Goal: Information Seeking & Learning: Learn about a topic

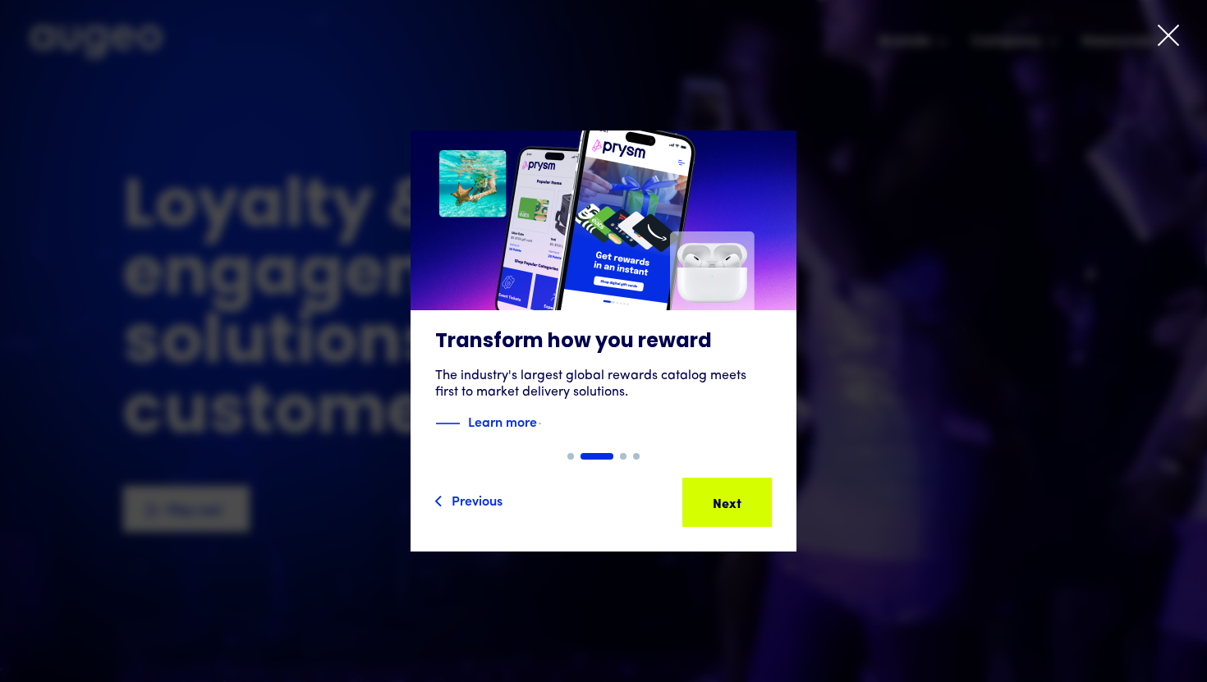
click at [1162, 38] on icon at bounding box center [1168, 35] width 25 height 25
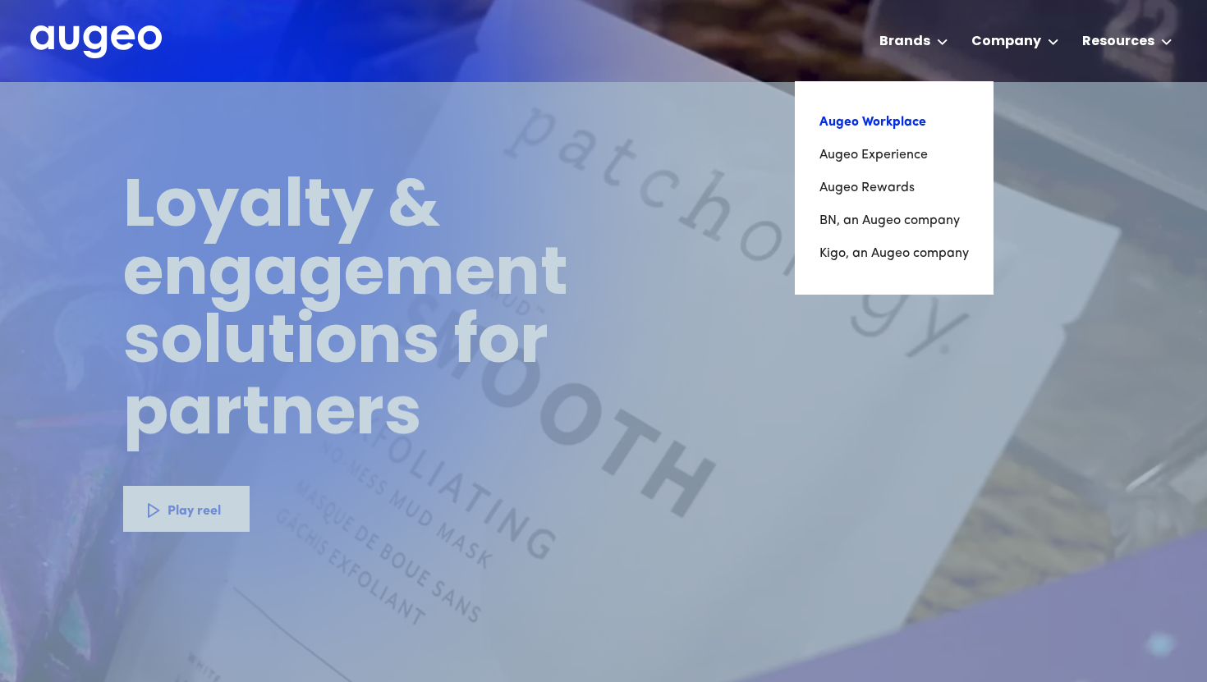
click at [902, 121] on link "Augeo Workplace" at bounding box center [893, 122] width 149 height 33
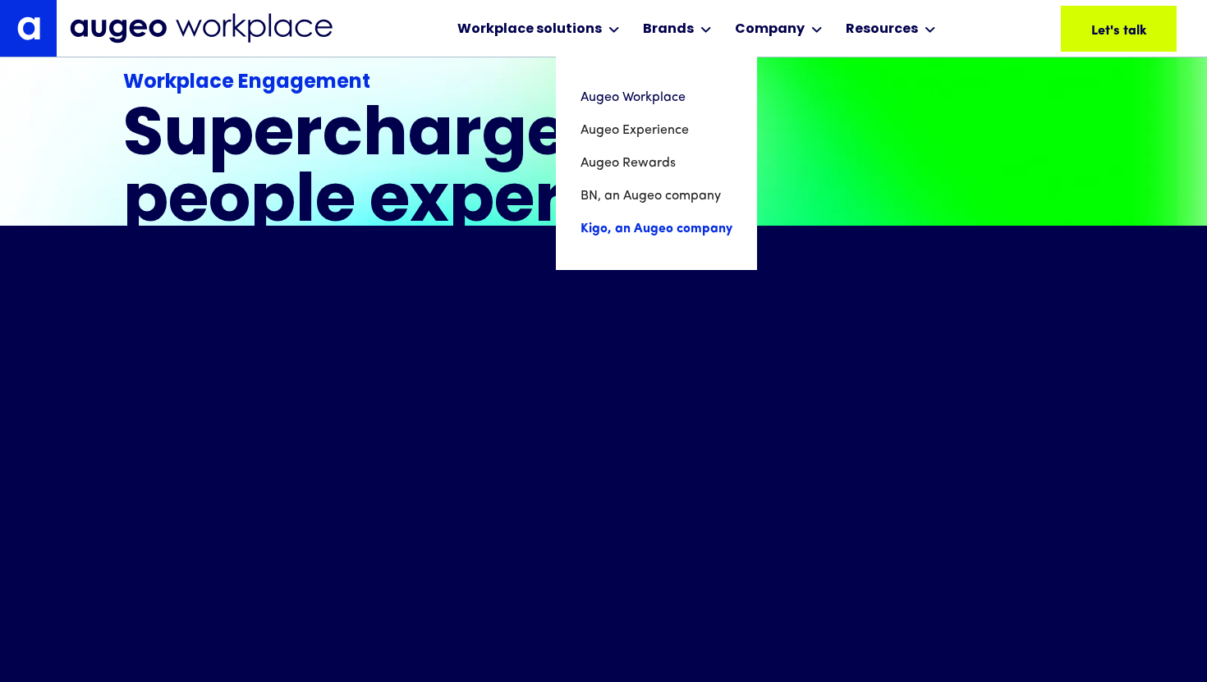
scroll to position [378, 0]
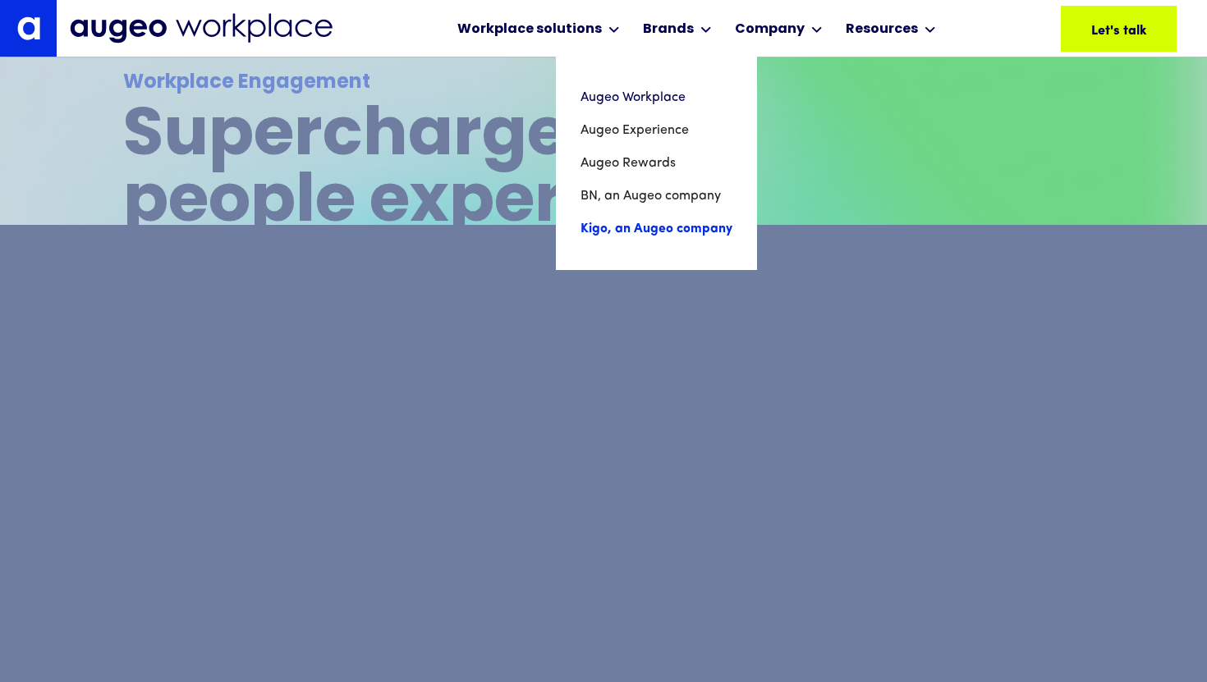
click at [605, 227] on link "Kigo, an Augeo company" at bounding box center [656, 229] width 152 height 33
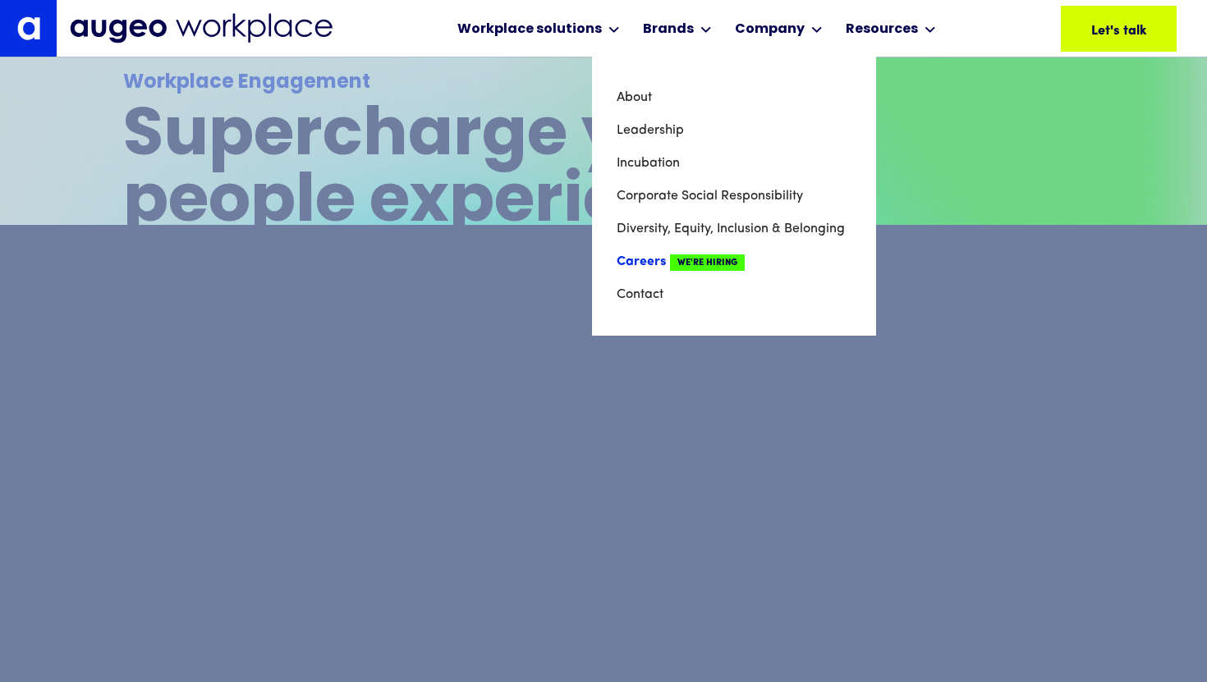
click at [663, 251] on link "Careers We're Hiring" at bounding box center [733, 261] width 235 height 33
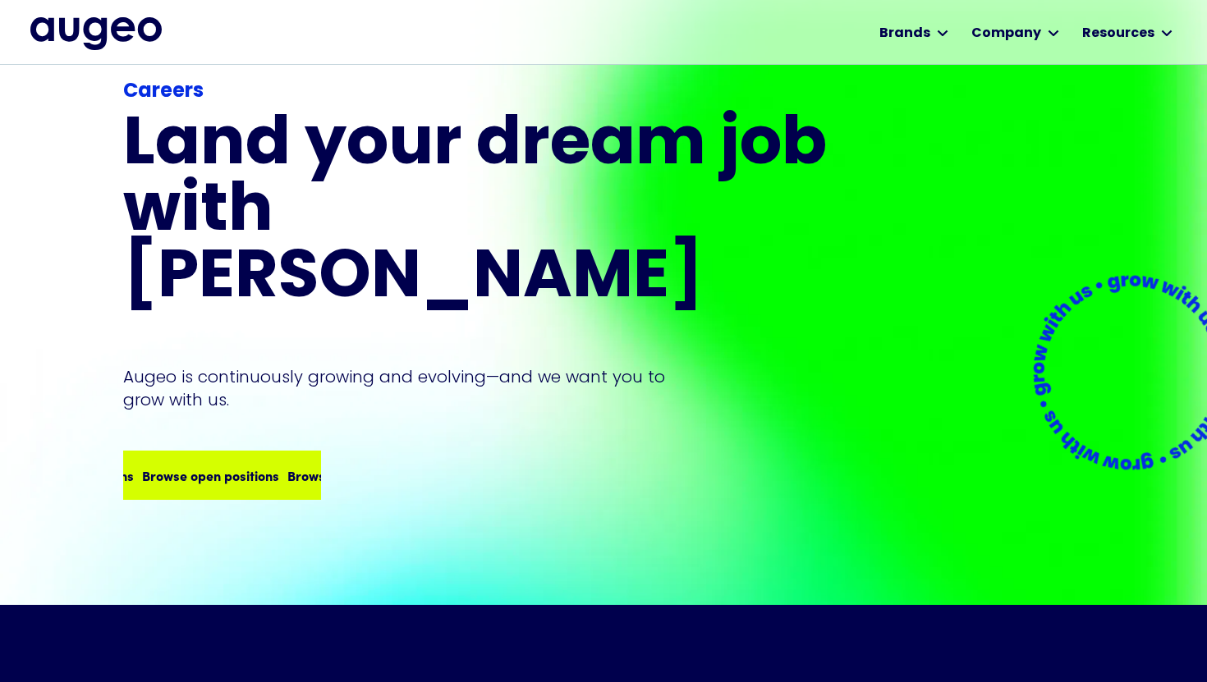
click at [238, 391] on div "Careers Land your dream job﻿ with Augeo Augeo is continuously growing and evolv…" at bounding box center [477, 288] width 709 height 423
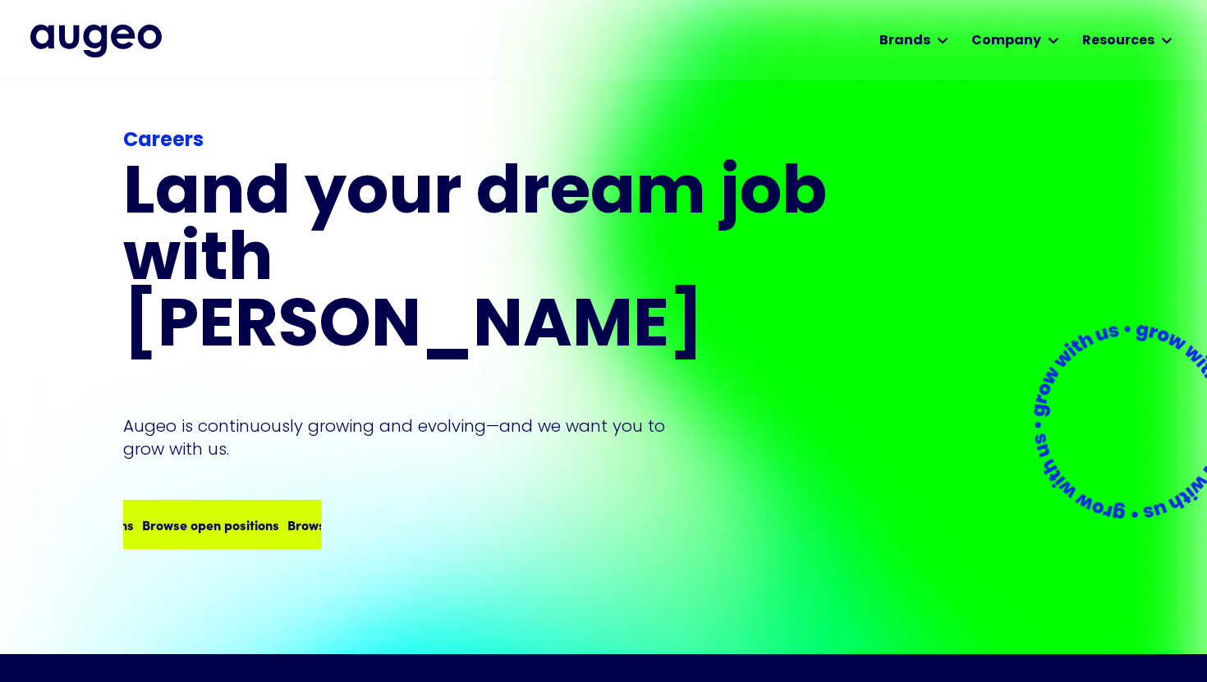
scroll to position [4, 0]
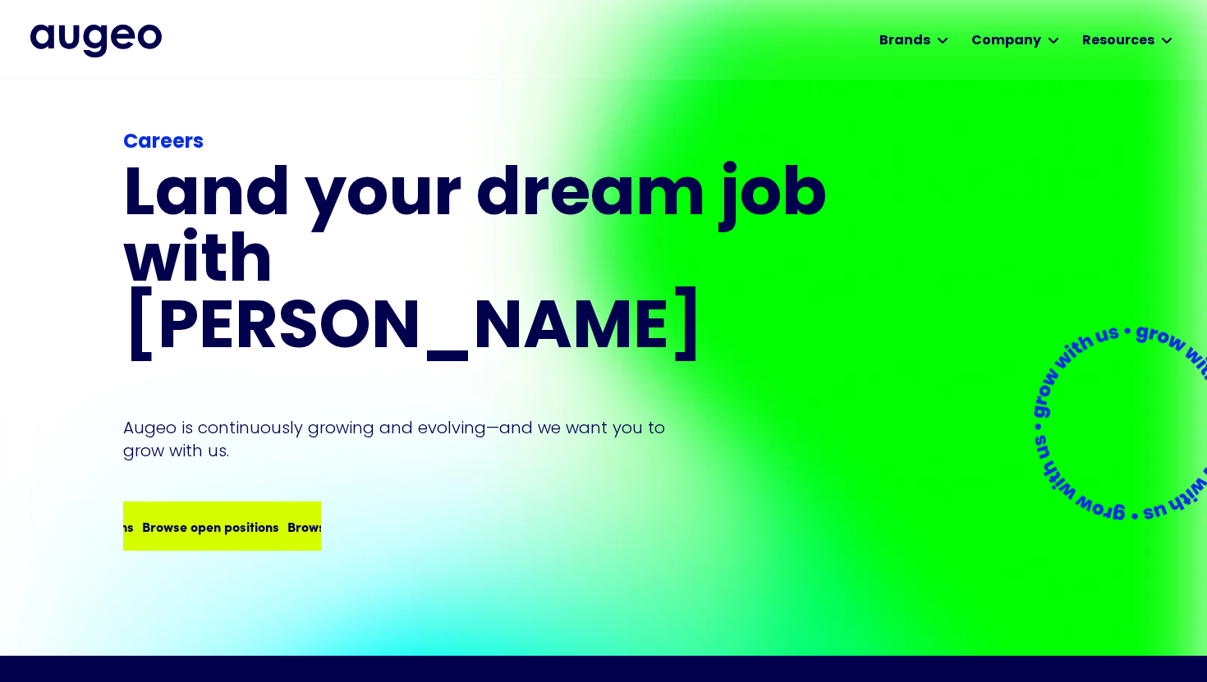
click at [216, 503] on div "Browse open positions Browse open positions Browse open positions Browse open p…" at bounding box center [222, 526] width 195 height 46
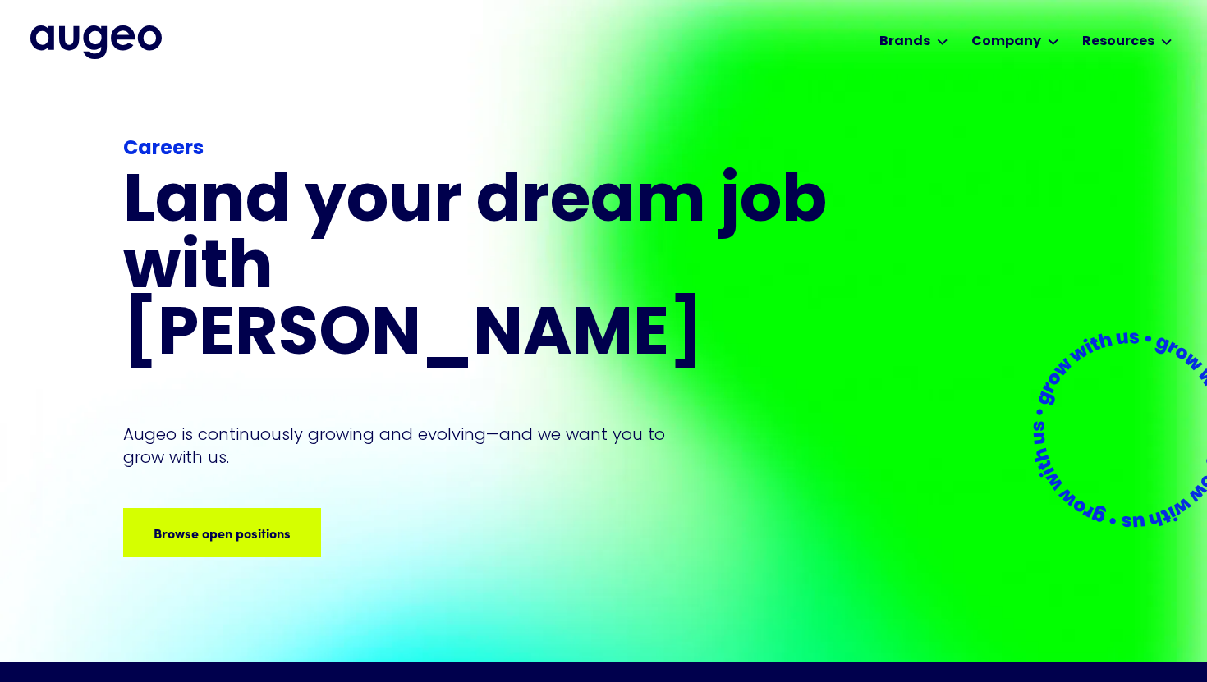
scroll to position [0, 0]
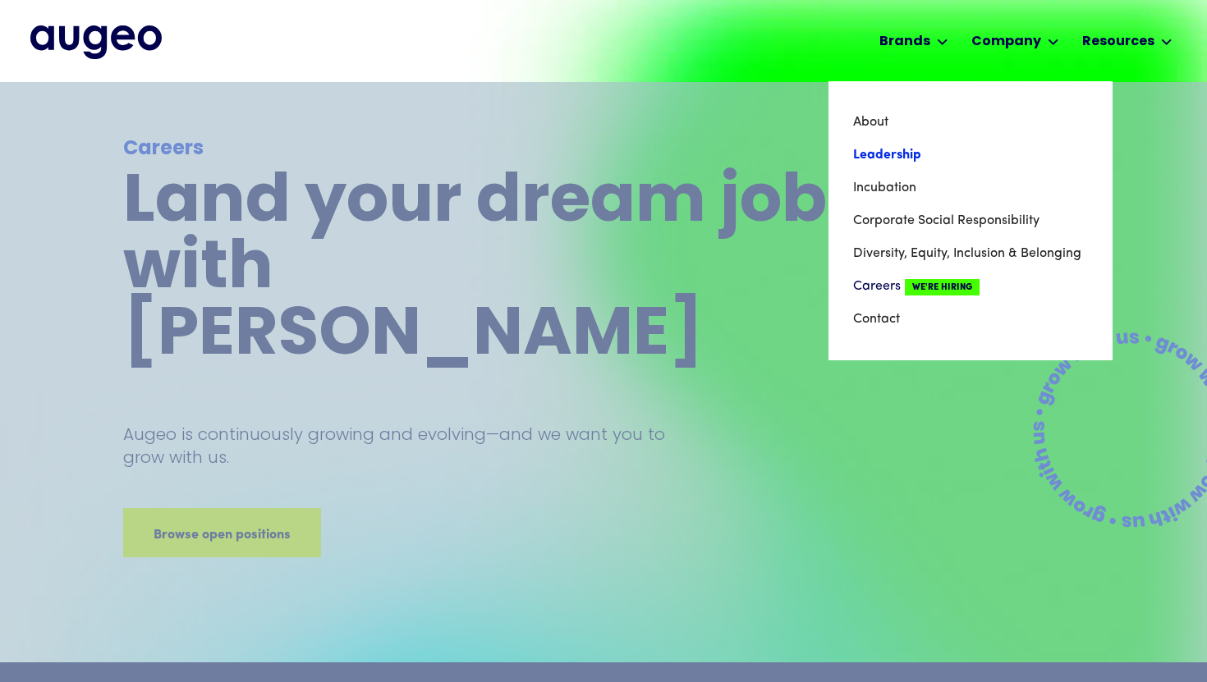
click at [899, 153] on link "Leadership" at bounding box center [970, 155] width 235 height 33
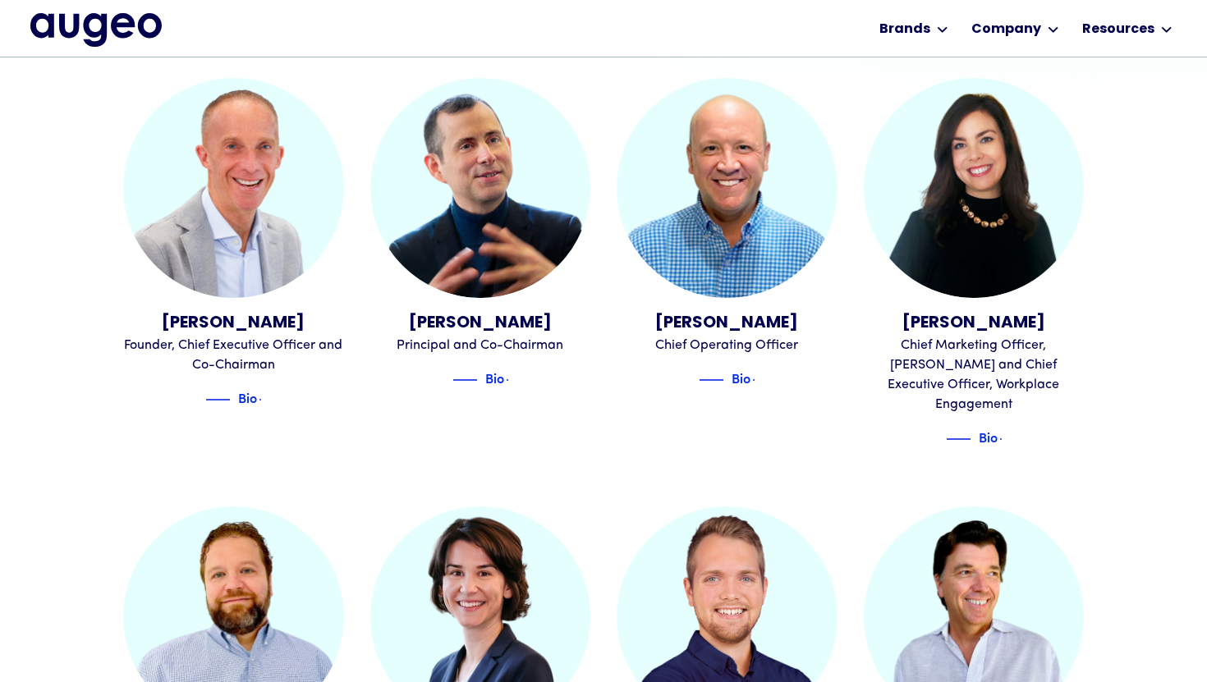
scroll to position [526, 0]
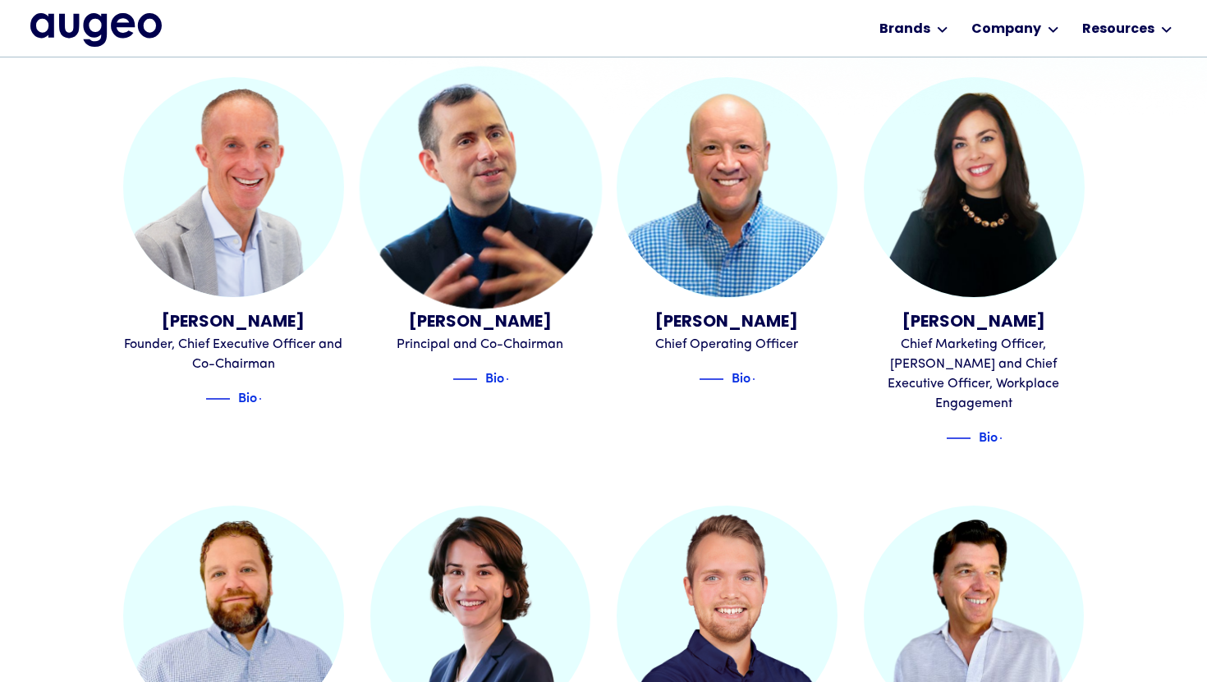
click at [510, 293] on img at bounding box center [480, 187] width 242 height 242
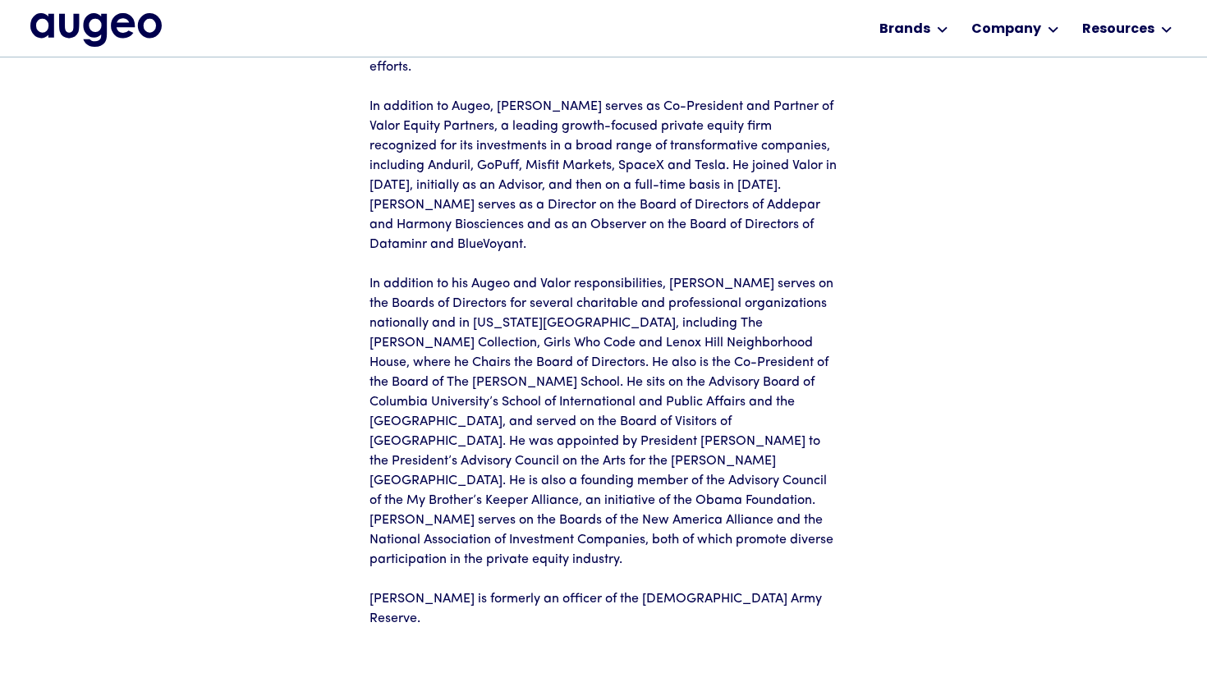
scroll to position [382, 0]
